Goal: Navigation & Orientation: Go to known website

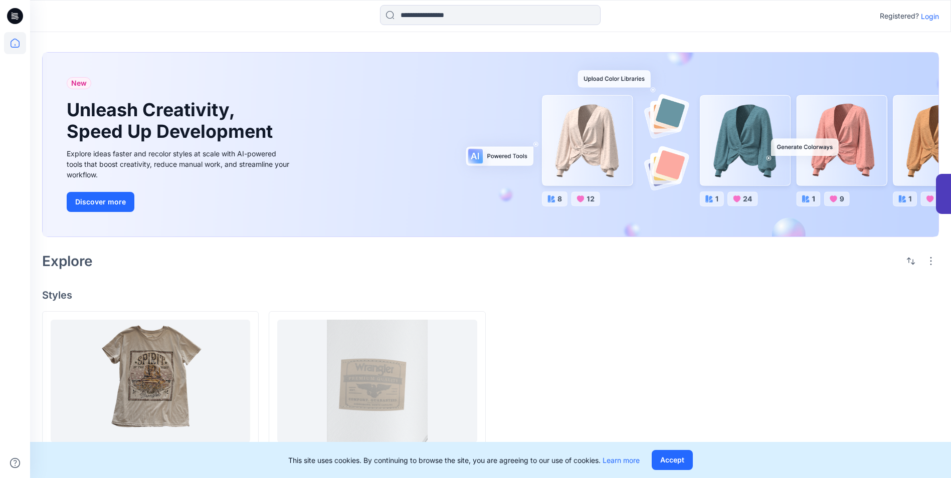
click at [634, 314] on div at bounding box center [604, 398] width 217 height 174
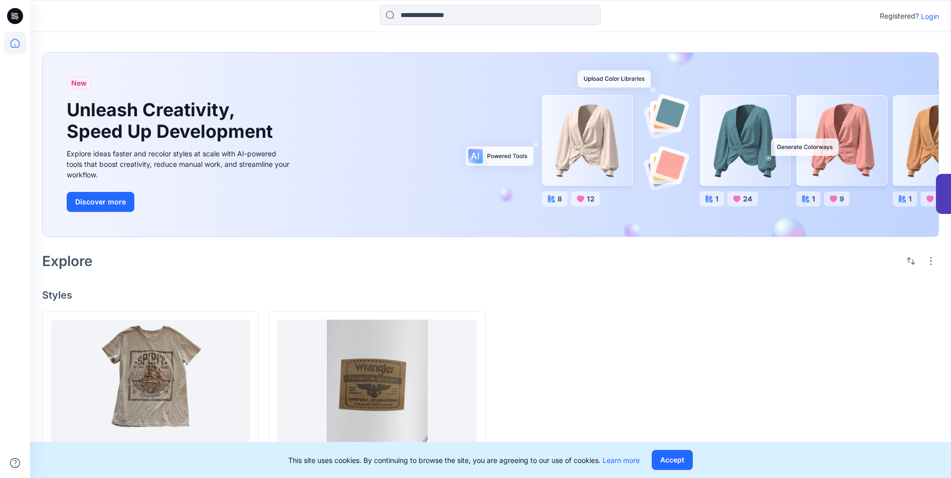
click at [931, 17] on p "Login" at bounding box center [930, 16] width 18 height 11
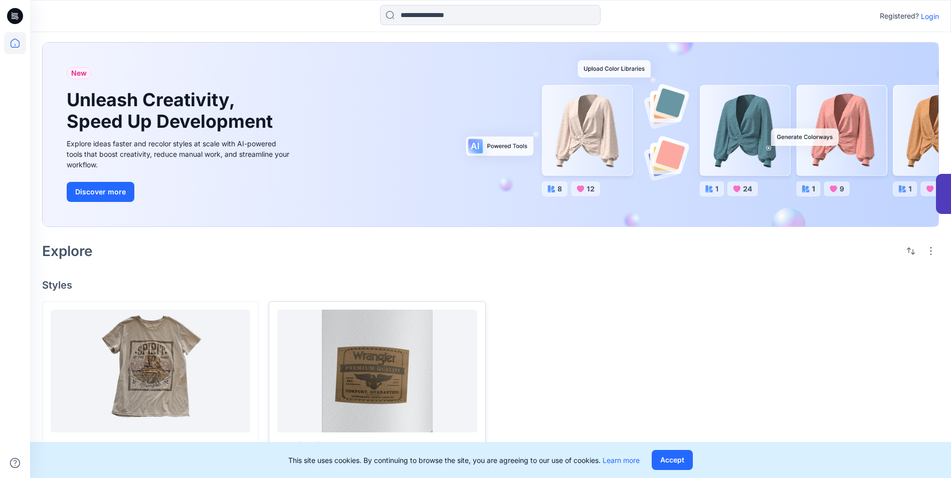
scroll to position [20, 0]
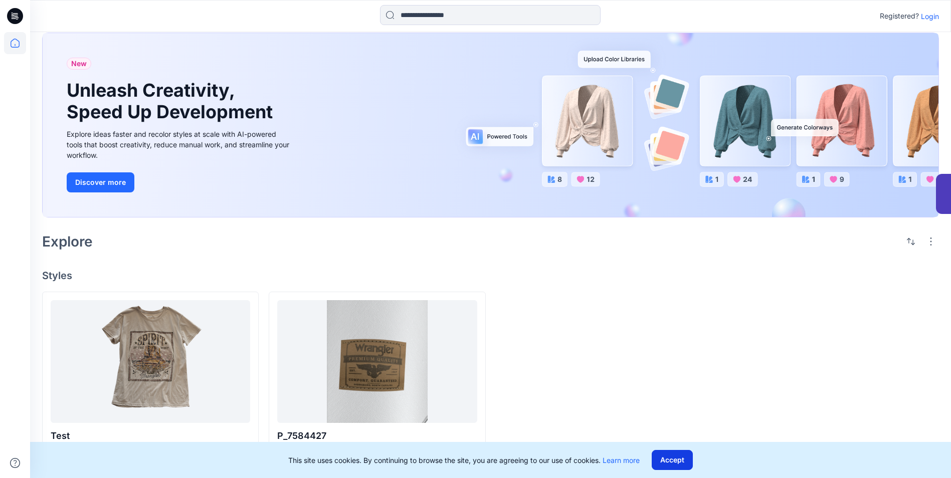
click at [686, 460] on button "Accept" at bounding box center [672, 460] width 41 height 20
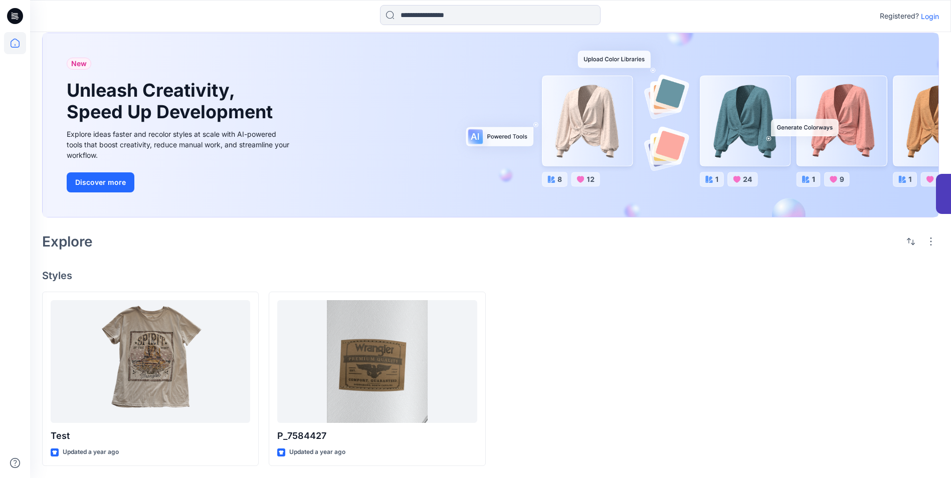
click at [10, 12] on icon at bounding box center [15, 16] width 16 height 16
click at [22, 37] on icon at bounding box center [15, 43] width 22 height 22
click at [18, 470] on icon at bounding box center [15, 463] width 22 height 22
click at [882, 392] on div at bounding box center [830, 379] width 217 height 174
